Goal: Complete application form

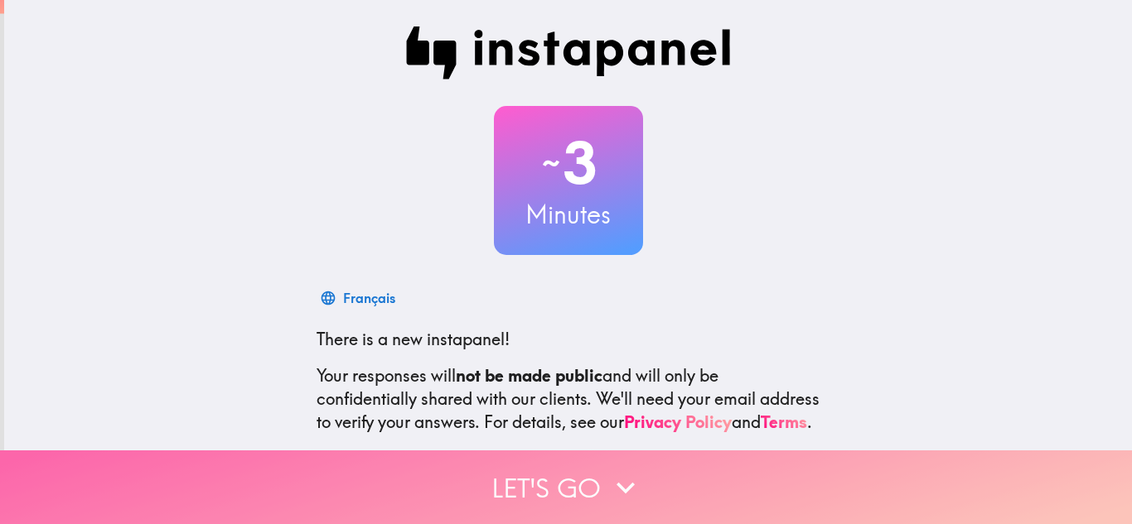
click at [691, 491] on button "Let's go" at bounding box center [566, 488] width 1132 height 74
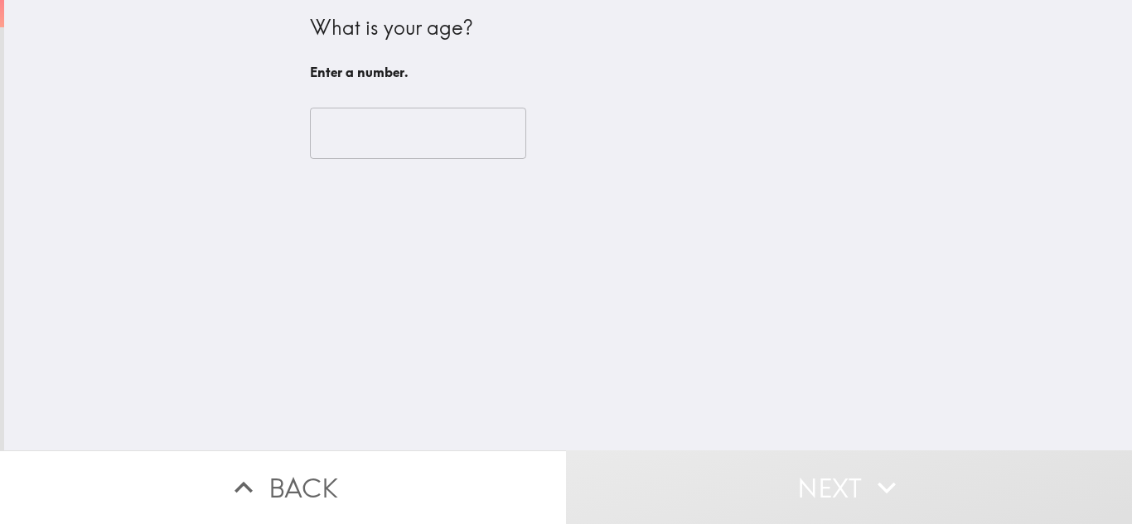
click at [462, 132] on input "number" at bounding box center [418, 133] width 216 height 51
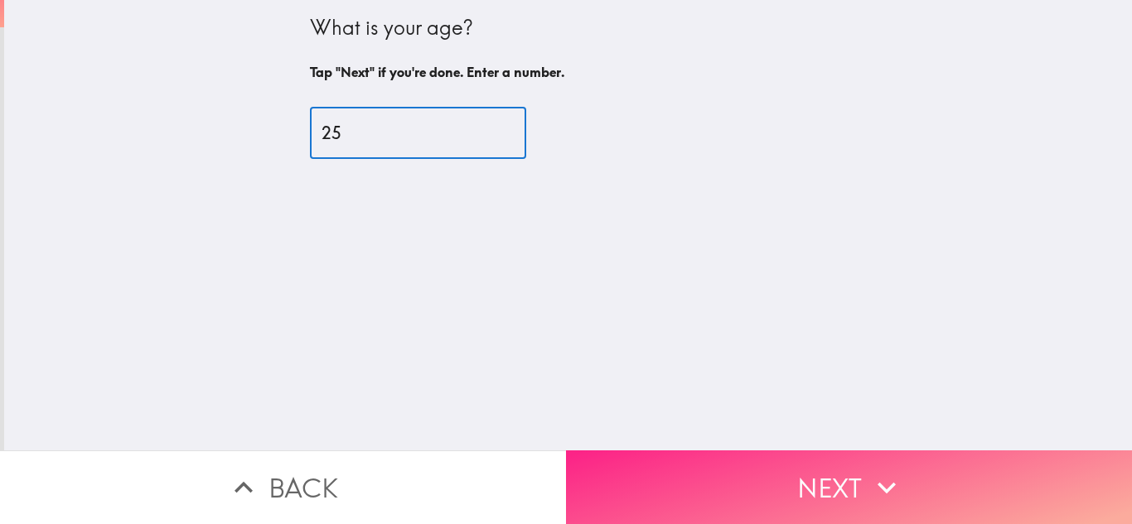
type input "25"
click at [677, 466] on button "Next" at bounding box center [849, 488] width 566 height 74
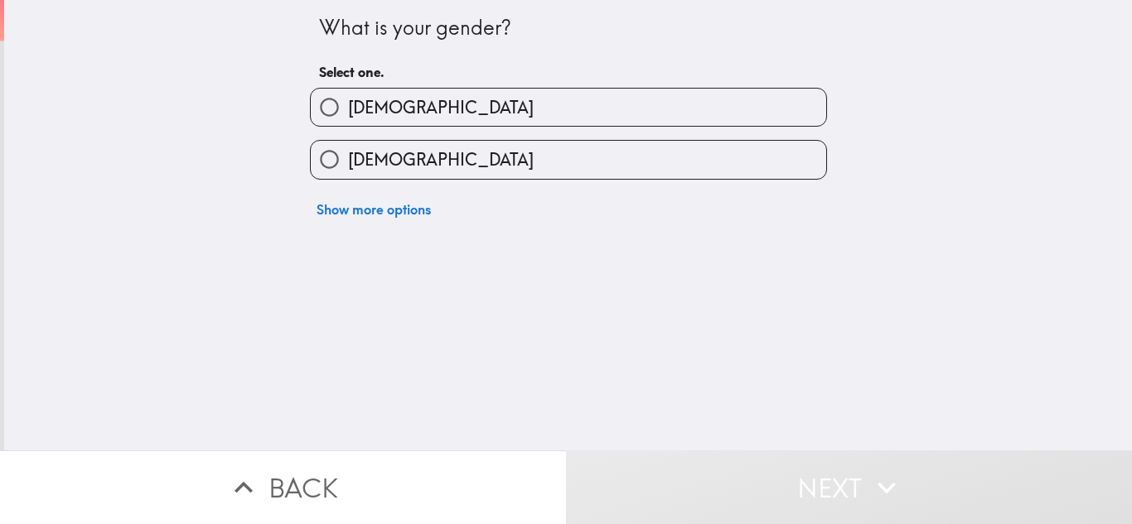
click at [517, 121] on label "[DEMOGRAPHIC_DATA]" at bounding box center [568, 107] width 515 height 37
click at [348, 121] on input "[DEMOGRAPHIC_DATA]" at bounding box center [329, 107] width 37 height 37
radio input "true"
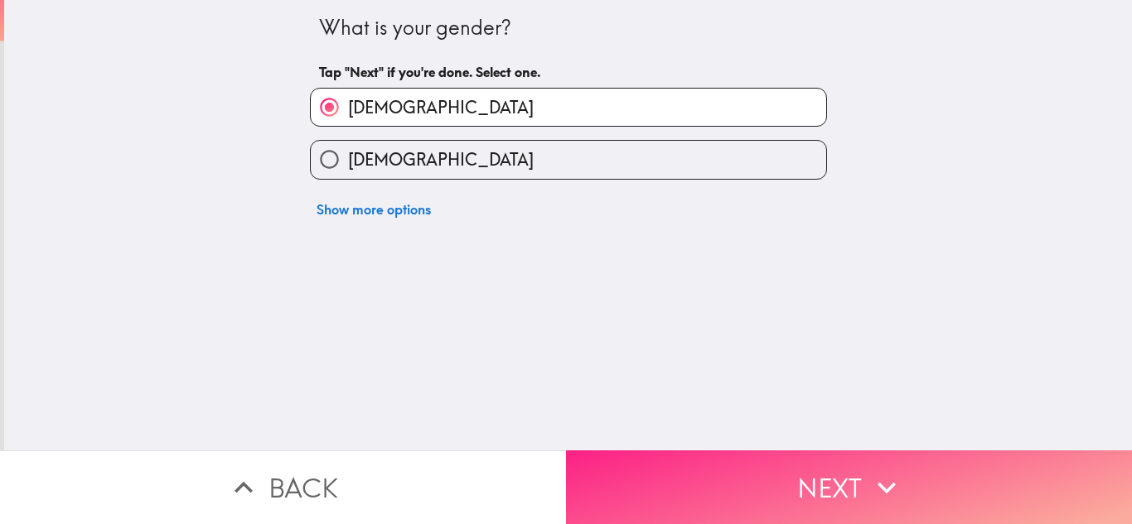
click at [632, 463] on button "Next" at bounding box center [849, 488] width 566 height 74
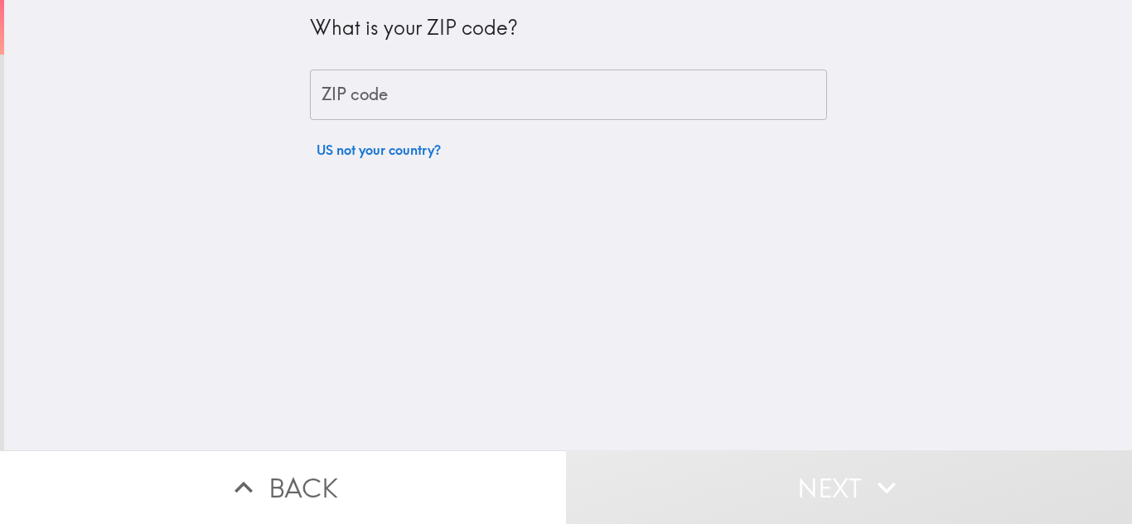
click at [521, 96] on input "ZIP code" at bounding box center [568, 95] width 517 height 51
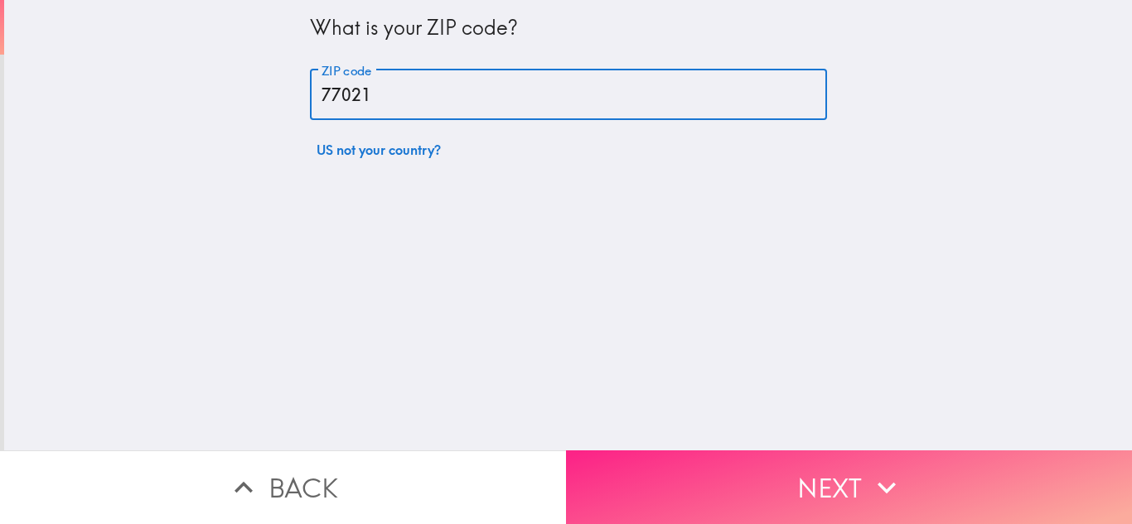
type input "77021"
click at [703, 477] on button "Next" at bounding box center [849, 488] width 566 height 74
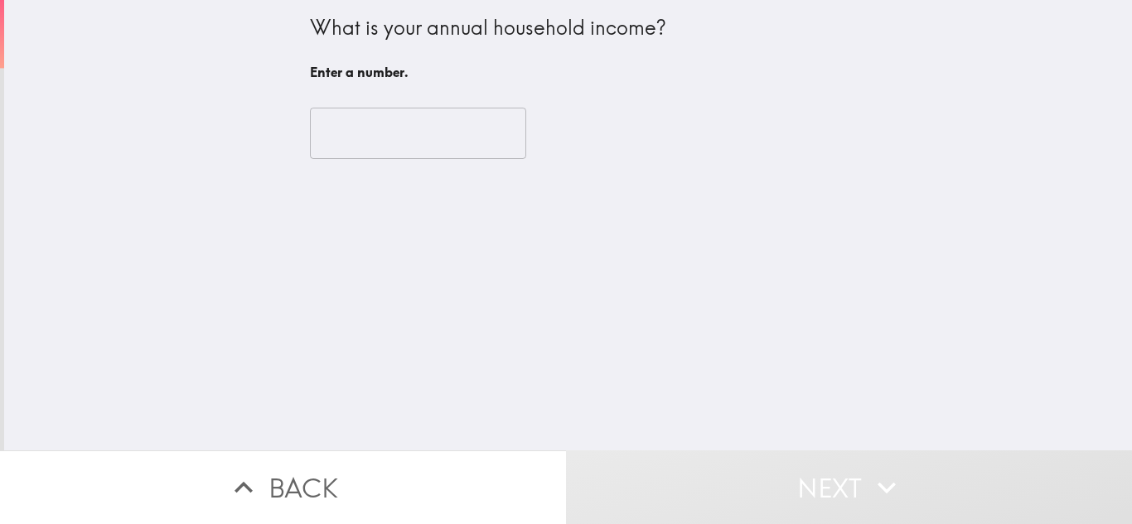
click at [466, 151] on input "number" at bounding box center [418, 133] width 216 height 51
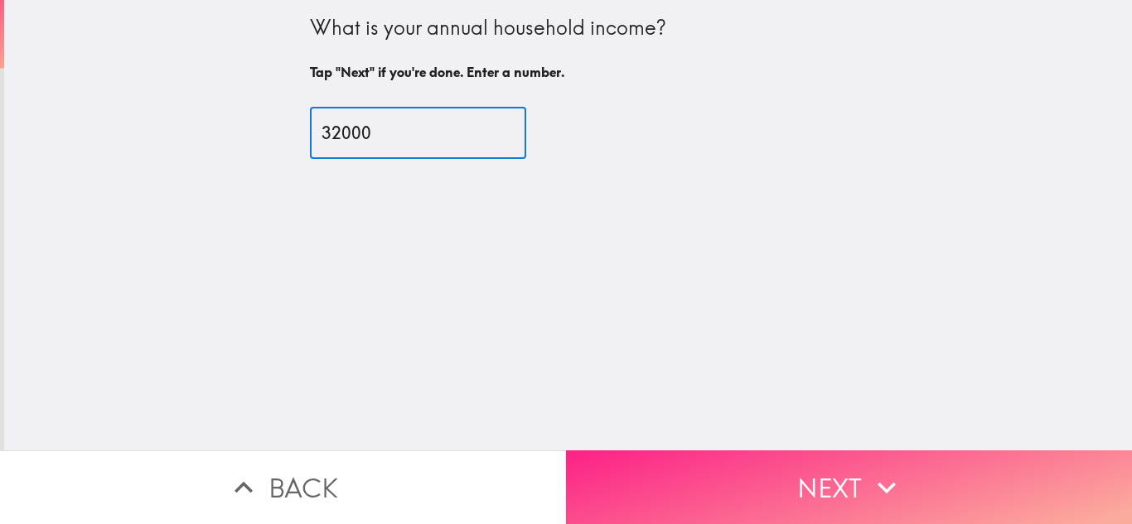
type input "32000"
click at [782, 502] on button "Next" at bounding box center [849, 488] width 566 height 74
